Goal: Information Seeking & Learning: Learn about a topic

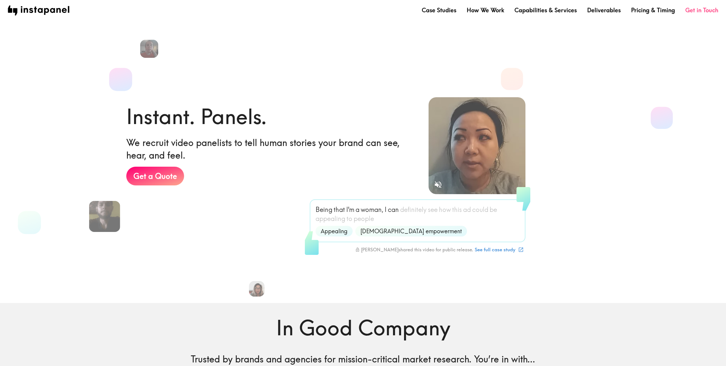
click at [696, 8] on link "Get in Touch" at bounding box center [701, 10] width 33 height 8
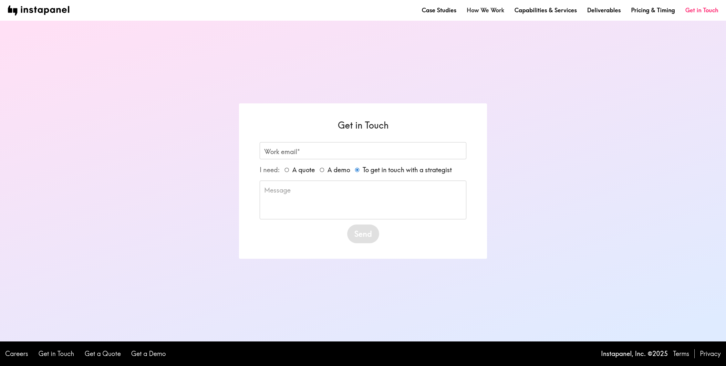
click at [485, 13] on link "How We Work" at bounding box center [485, 10] width 37 height 8
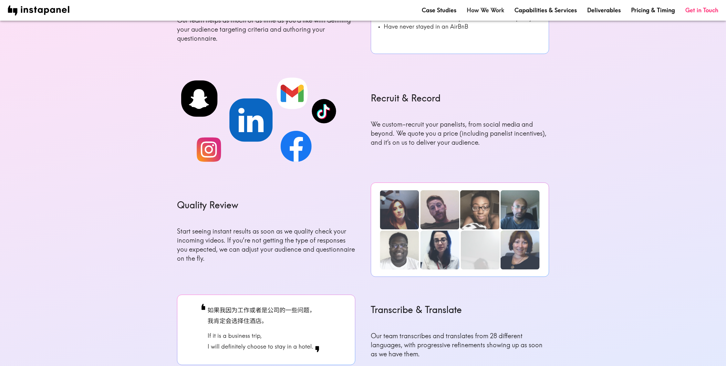
scroll to position [328, 0]
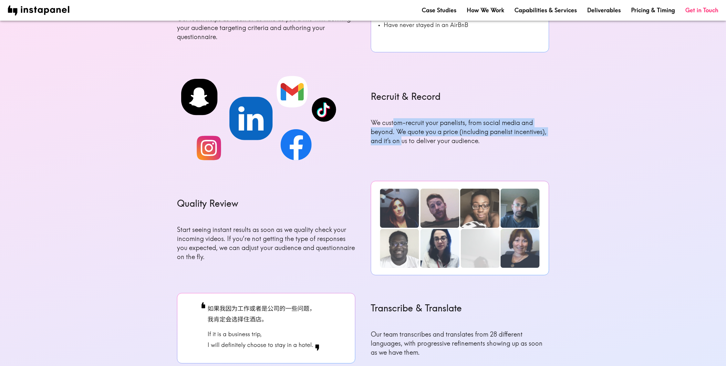
drag, startPoint x: 395, startPoint y: 125, endPoint x: 401, endPoint y: 139, distance: 15.0
click at [401, 139] on p "We custom-recruit your panelists, from social media and beyond. We quote you a …" at bounding box center [460, 131] width 178 height 27
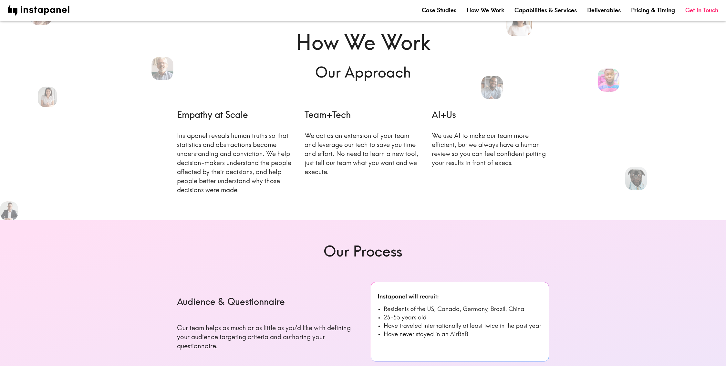
scroll to position [20, 0]
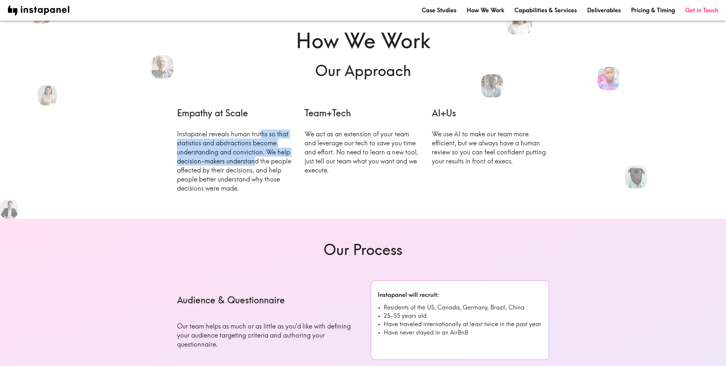
drag, startPoint x: 262, startPoint y: 135, endPoint x: 253, endPoint y: 178, distance: 43.6
click at [254, 176] on p "Instapanel reveals human truths so that statistics and abstractions become unde…" at bounding box center [235, 161] width 117 height 63
click at [253, 178] on p "Instapanel reveals human truths so that statistics and abstractions become unde…" at bounding box center [235, 161] width 117 height 63
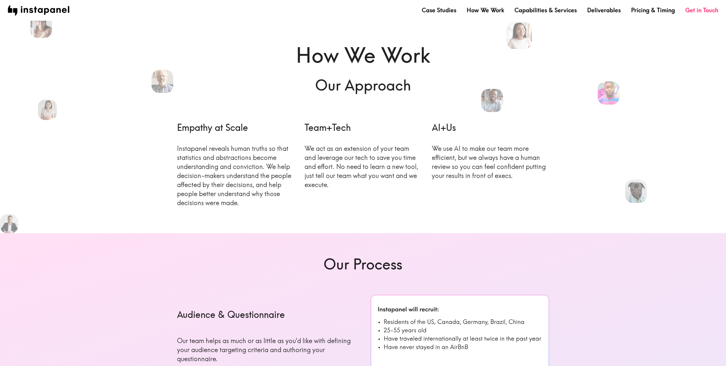
scroll to position [0, 0]
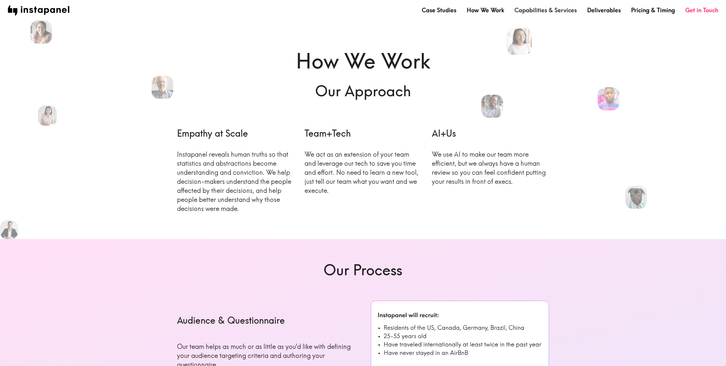
click at [544, 6] on link "Capabilities & Services" at bounding box center [546, 10] width 62 height 8
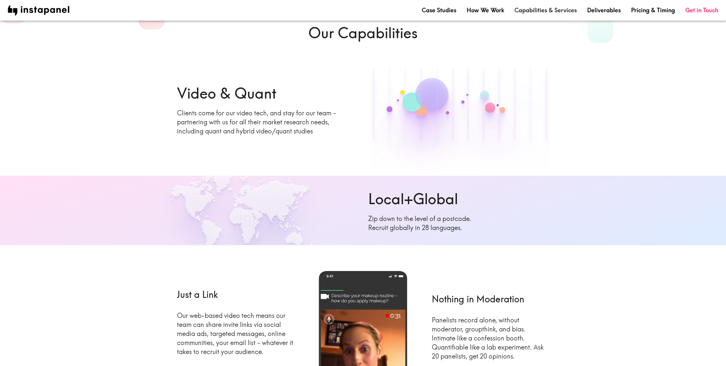
scroll to position [58, 0]
drag, startPoint x: 324, startPoint y: 135, endPoint x: 313, endPoint y: 118, distance: 20.2
click at [313, 118] on p "Clients come for our video tech, and stay for our team - partnering with us for…" at bounding box center [266, 121] width 178 height 27
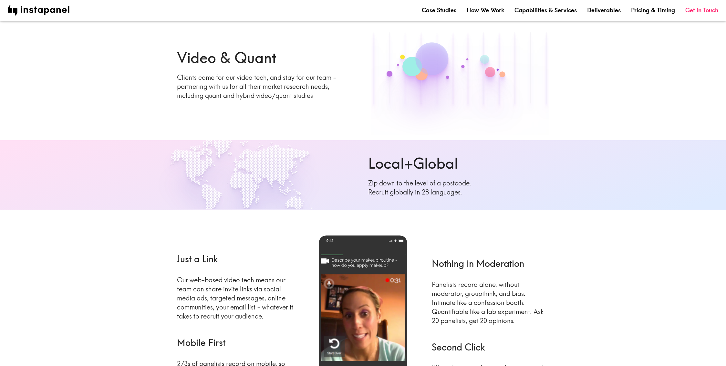
scroll to position [0, 0]
